Goal: Task Accomplishment & Management: Manage account settings

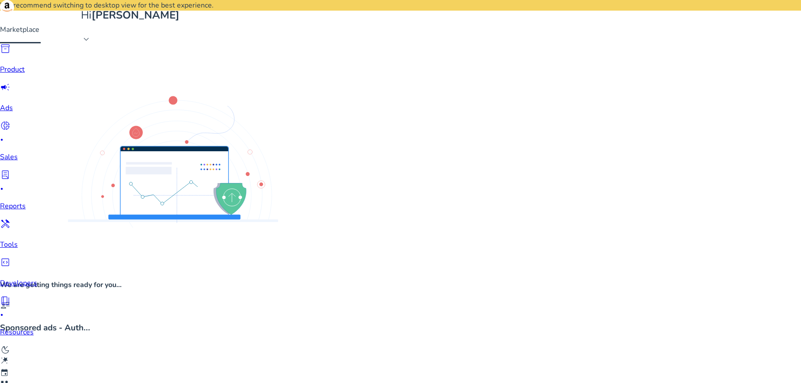
scroll to position [136, 0]
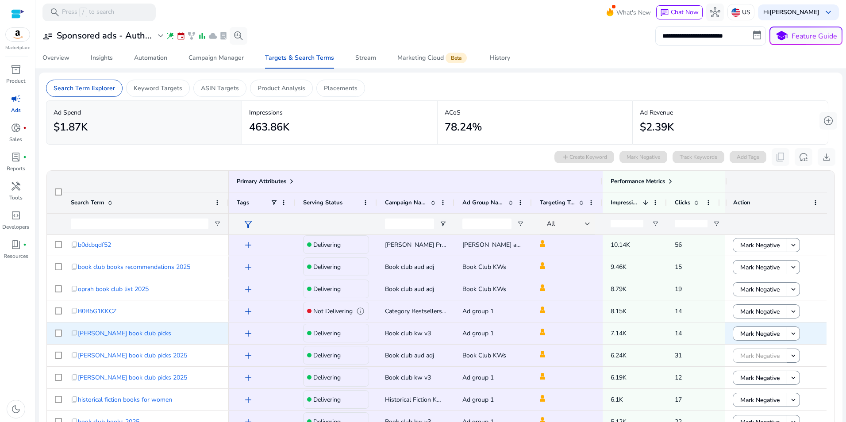
scroll to position [177, 0]
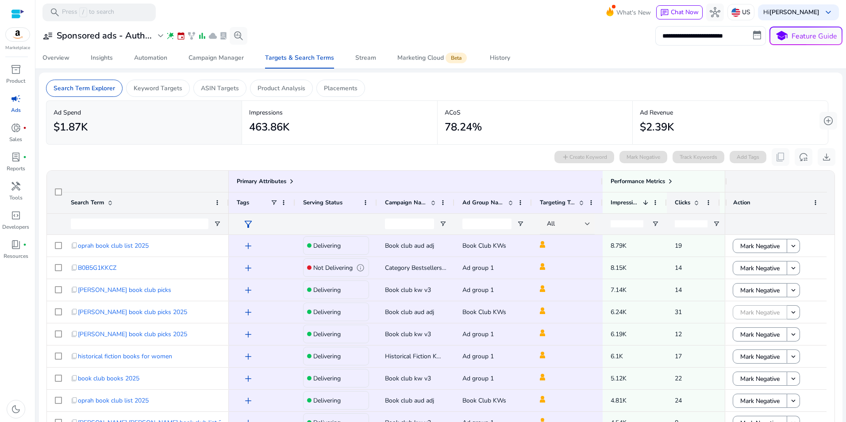
click at [679, 202] on span "Clicks" at bounding box center [682, 203] width 15 height 8
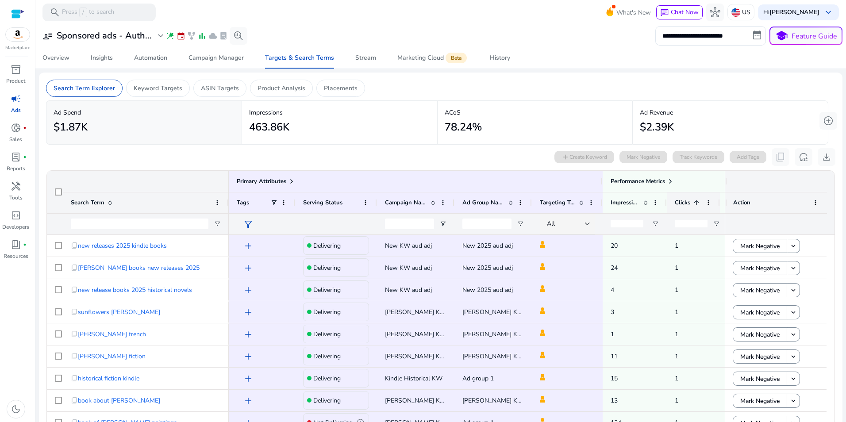
click at [679, 202] on span "Clicks" at bounding box center [682, 203] width 15 height 8
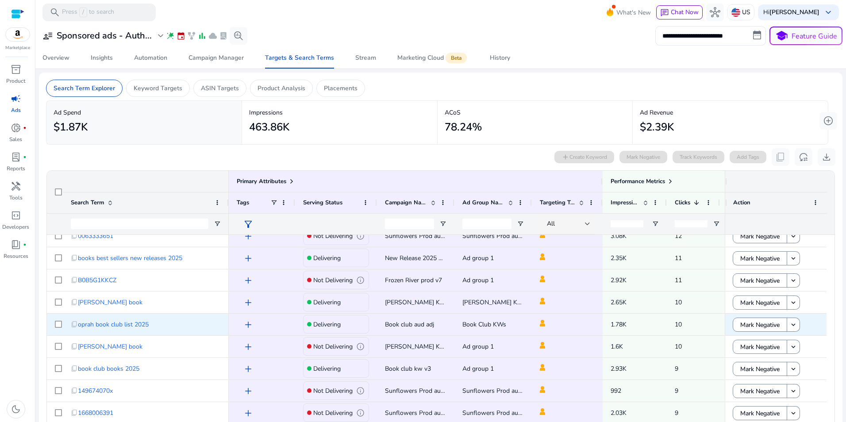
scroll to position [487, 0]
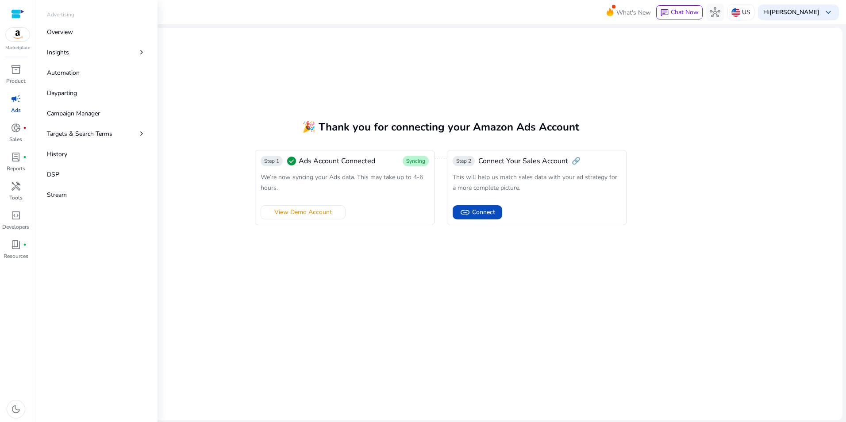
click at [15, 100] on span "campaign" at bounding box center [16, 98] width 11 height 11
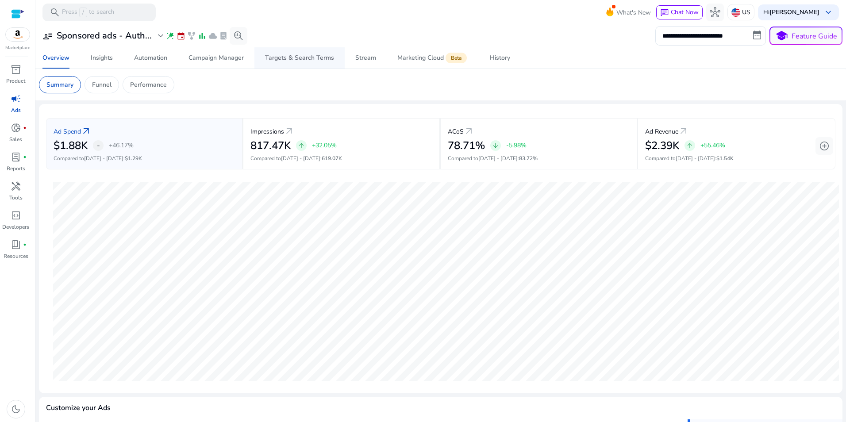
click at [316, 58] on div "Targets & Search Terms" at bounding box center [299, 58] width 69 height 6
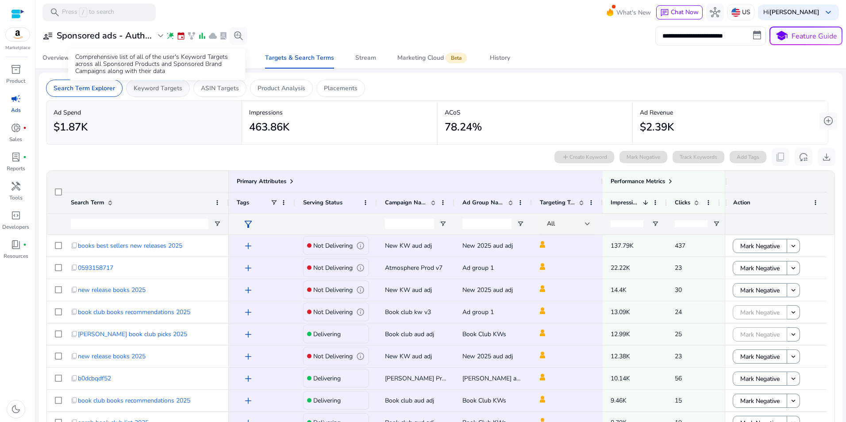
click at [169, 92] on p "Keyword Targets" at bounding box center [158, 88] width 49 height 9
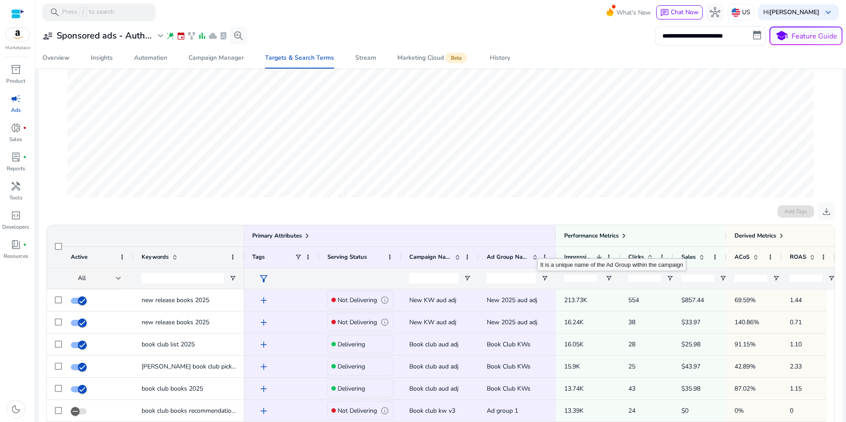
scroll to position [177, 0]
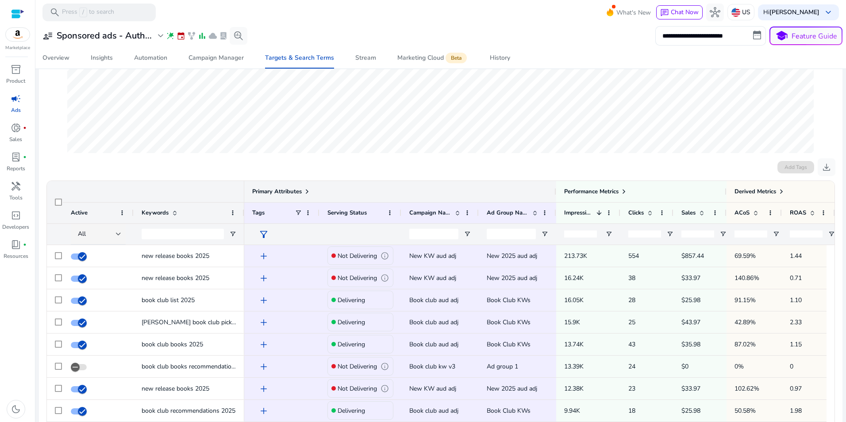
click at [557, 192] on div at bounding box center [556, 191] width 4 height 21
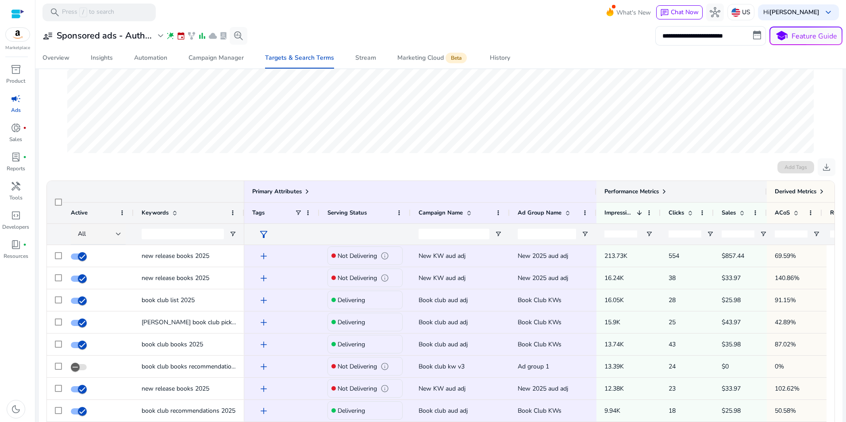
click at [765, 193] on div at bounding box center [766, 191] width 4 height 21
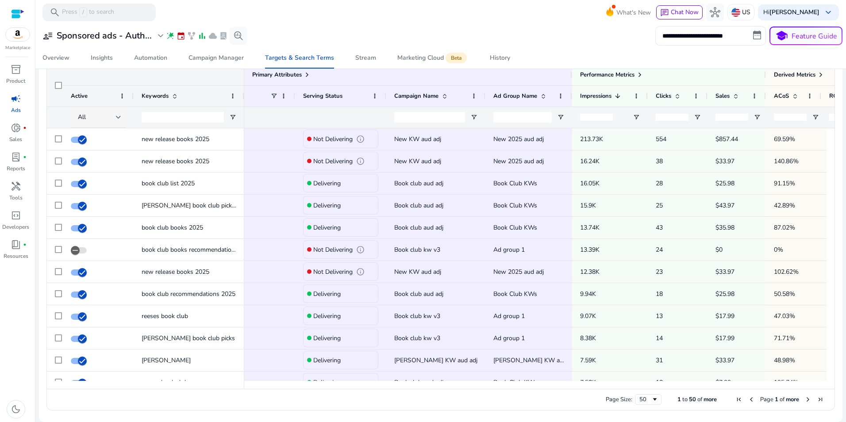
scroll to position [0, 0]
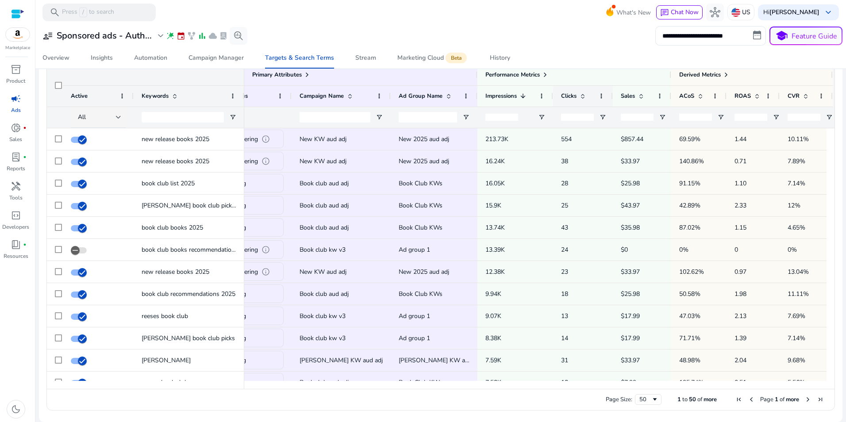
click at [583, 95] on span at bounding box center [582, 95] width 7 height 7
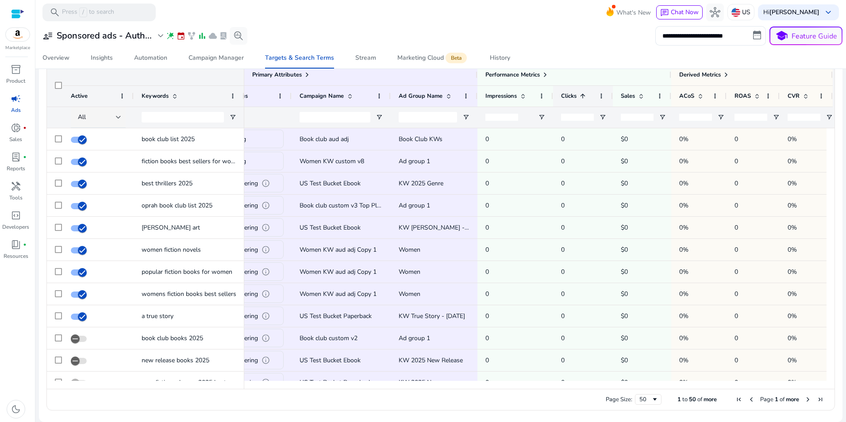
click at [583, 95] on span at bounding box center [582, 95] width 7 height 7
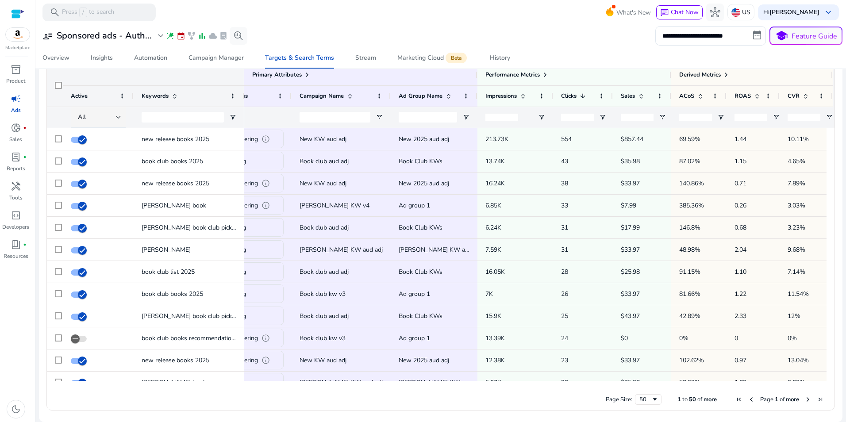
drag, startPoint x: 832, startPoint y: 167, endPoint x: 826, endPoint y: 179, distance: 13.3
click at [826, 179] on ag-grid-angular "Press ENTER to sort. Press ALT DOWN to open column menu. Press CTRL ENTER to op…" at bounding box center [440, 237] width 803 height 356
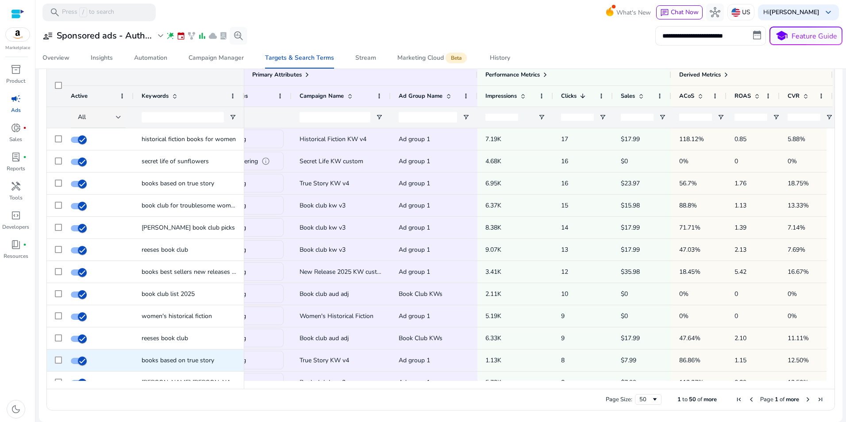
scroll to position [442, 0]
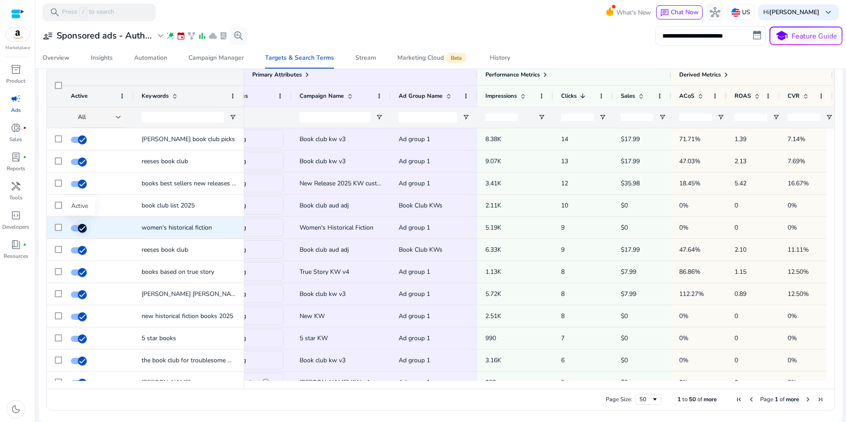
click at [77, 230] on span "button" at bounding box center [82, 228] width 18 height 18
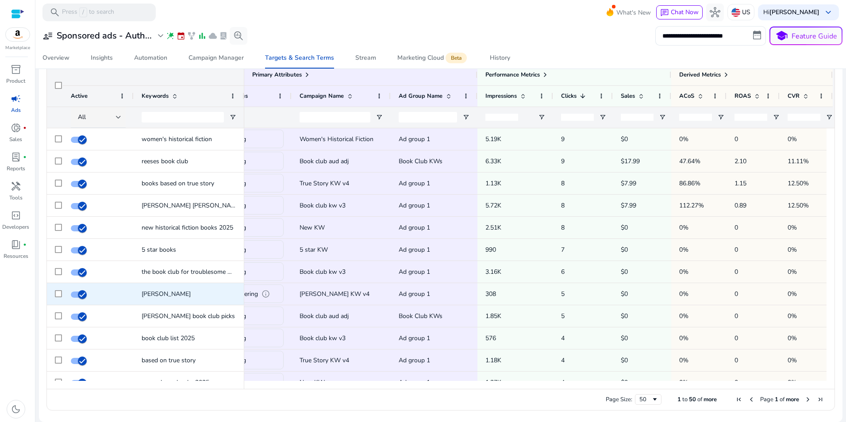
scroll to position [469, 0]
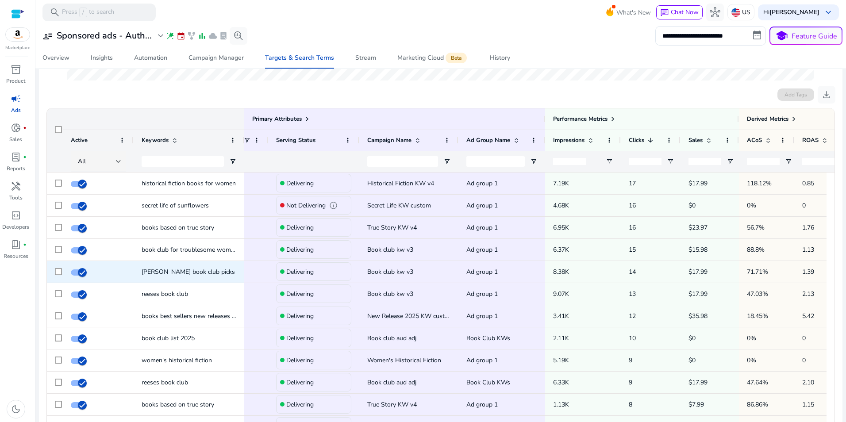
scroll to position [398, 0]
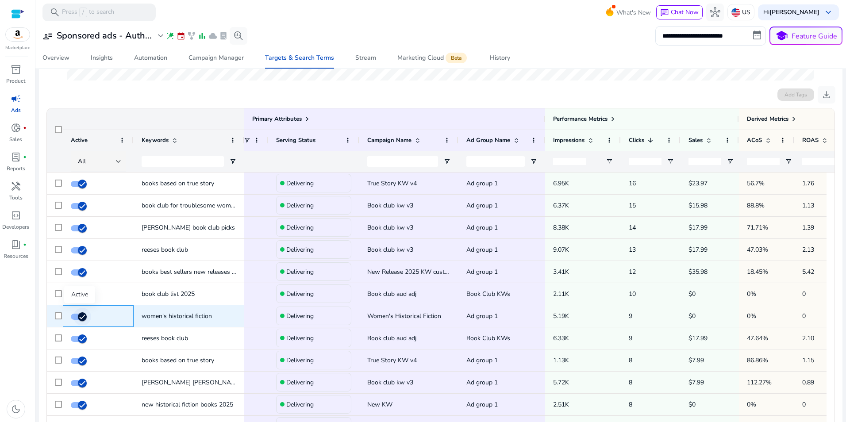
click at [73, 315] on span "button" at bounding box center [82, 317] width 18 height 18
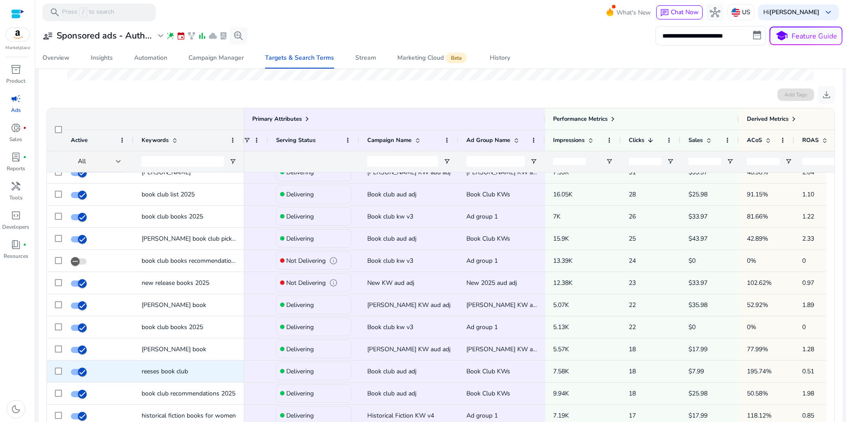
scroll to position [0, 0]
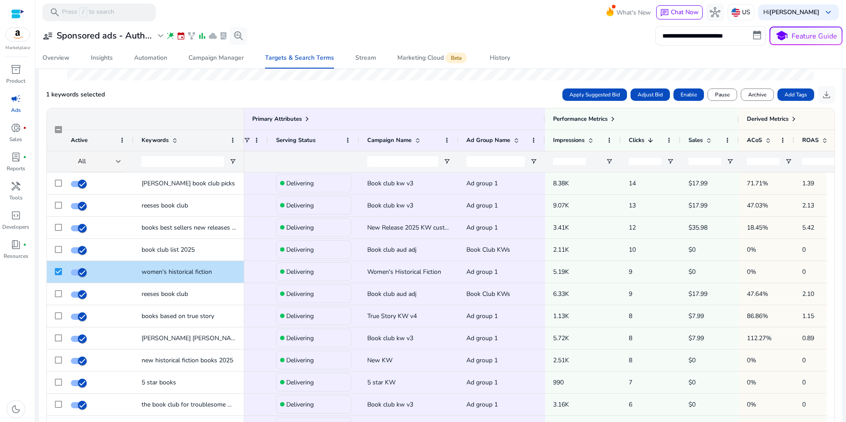
click at [605, 53] on div "Overview Insights Automation Campaign Manager Targets & Search Terms Stream Mar…" at bounding box center [441, 57] width 818 height 21
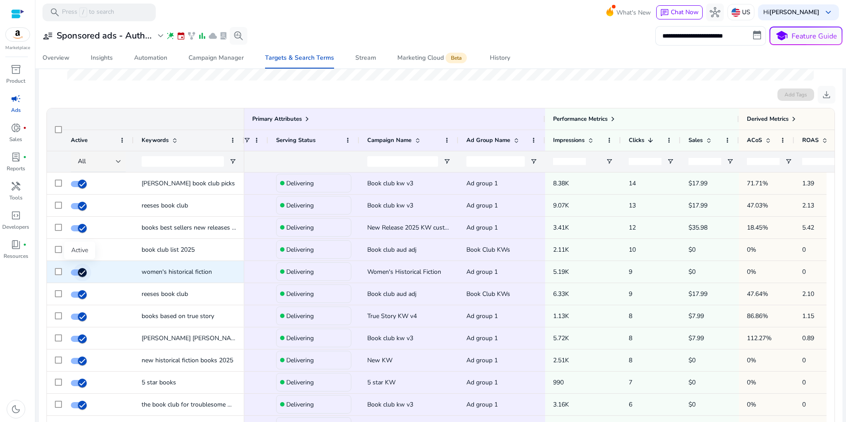
click at [83, 273] on icon "button" at bounding box center [82, 273] width 8 height 8
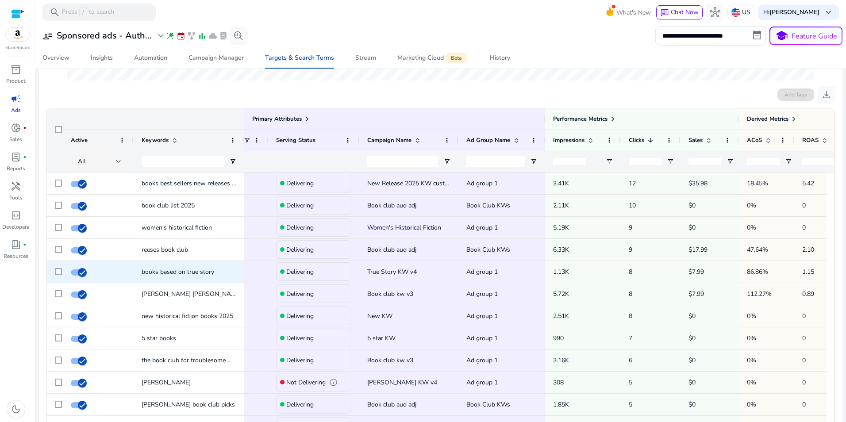
scroll to position [531, 0]
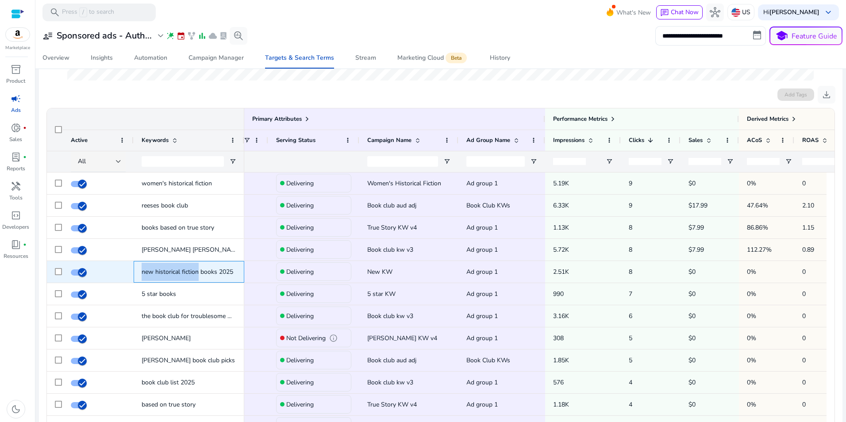
drag, startPoint x: 141, startPoint y: 273, endPoint x: 198, endPoint y: 269, distance: 57.2
click at [198, 269] on div "new historical fiction books 2025" at bounding box center [189, 272] width 111 height 22
copy span "new historical fiction"
click at [102, 273] on span at bounding box center [98, 272] width 55 height 18
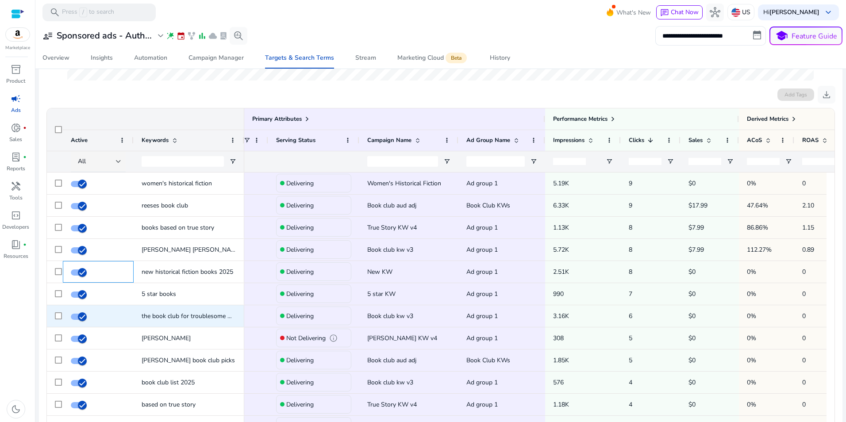
scroll to position [575, 0]
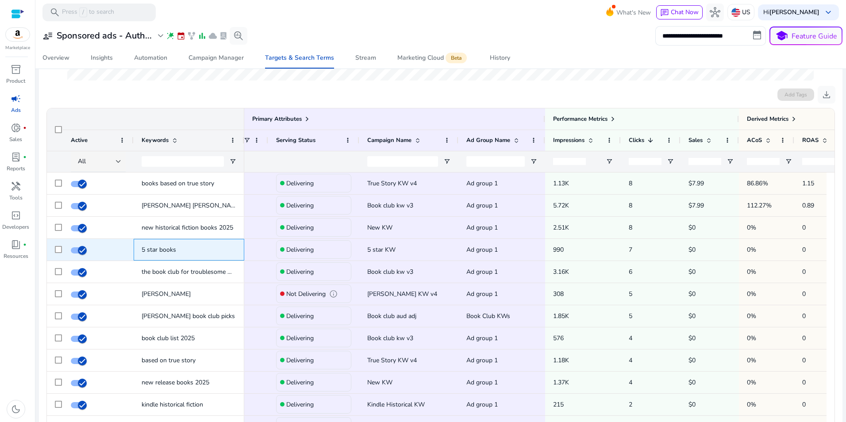
click at [142, 250] on span "5 star books" at bounding box center [159, 250] width 35 height 8
drag, startPoint x: 142, startPoint y: 250, endPoint x: 173, endPoint y: 249, distance: 31.4
click at [173, 249] on span "5 star books" at bounding box center [159, 250] width 35 height 8
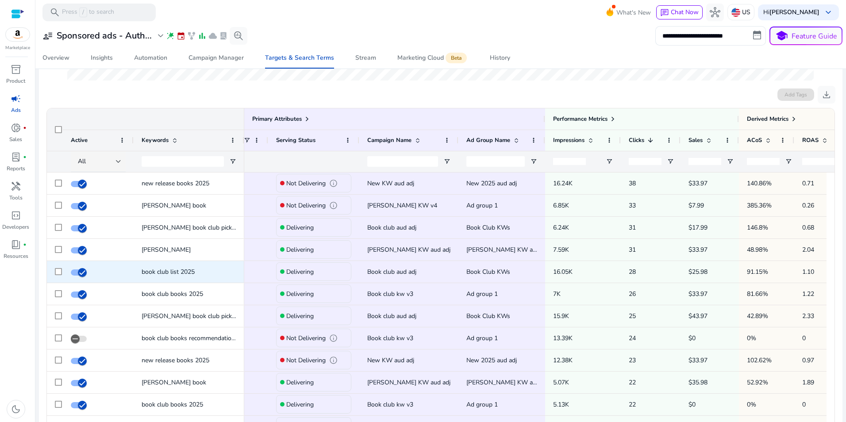
scroll to position [0, 0]
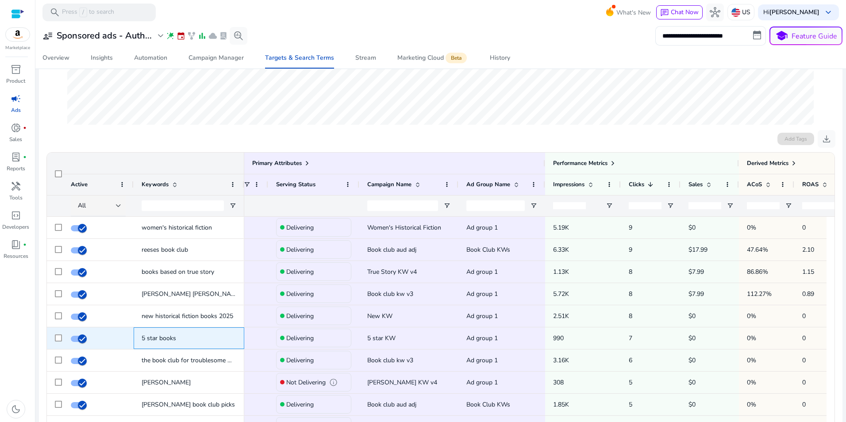
click at [183, 341] on span "5 star books" at bounding box center [189, 338] width 95 height 18
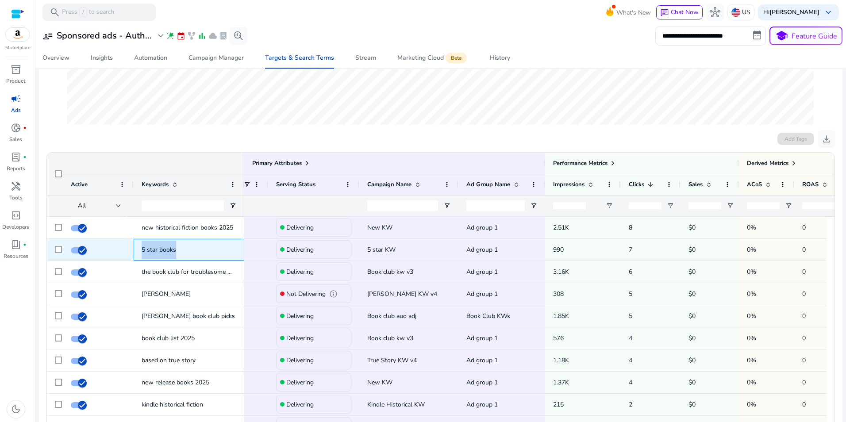
drag, startPoint x: 181, startPoint y: 249, endPoint x: 137, endPoint y: 248, distance: 43.8
click at [137, 248] on div "5 star books" at bounding box center [189, 250] width 111 height 22
copy span "5 star books"
click at [184, 133] on div "Add Tags download" at bounding box center [440, 139] width 789 height 18
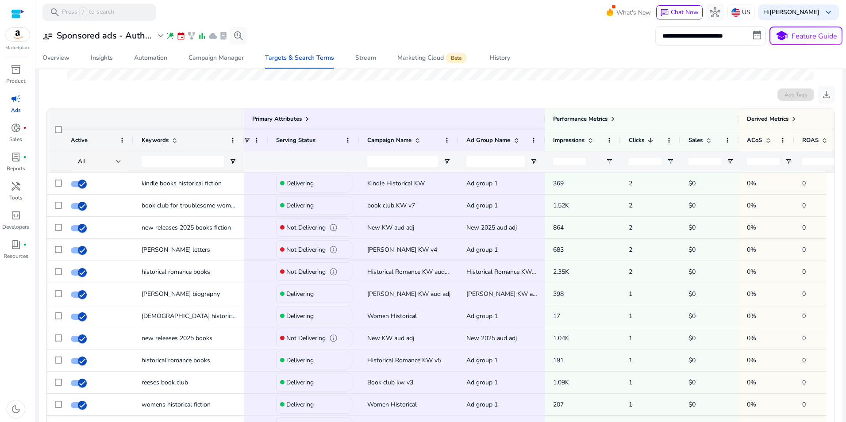
scroll to position [294, 0]
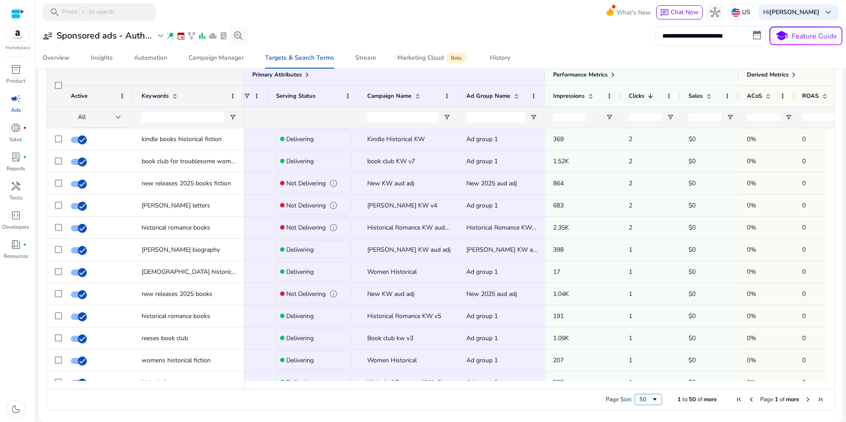
click at [651, 399] on span "Page Size" at bounding box center [654, 399] width 7 height 7
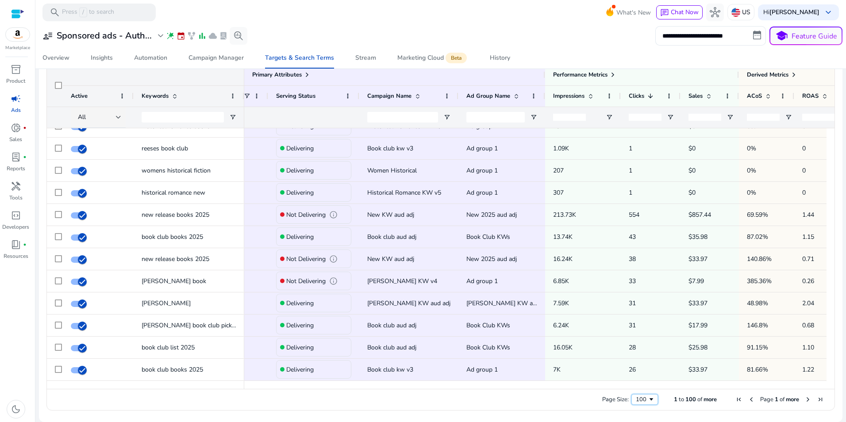
scroll to position [1007, 0]
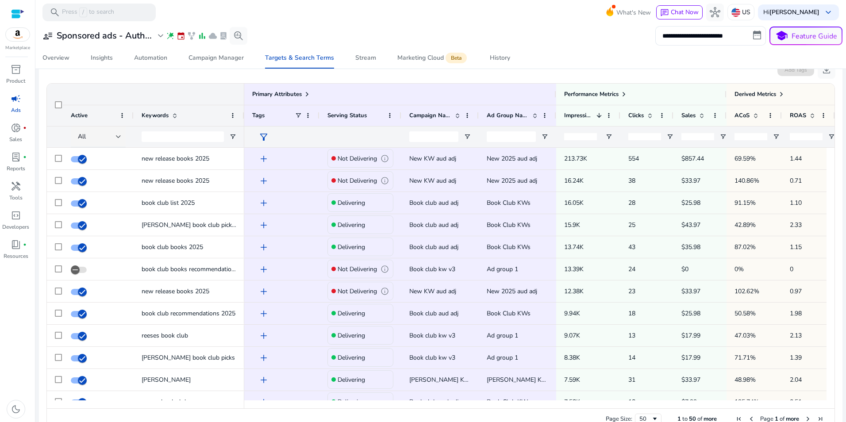
scroll to position [294, 0]
